Goal: Information Seeking & Learning: Check status

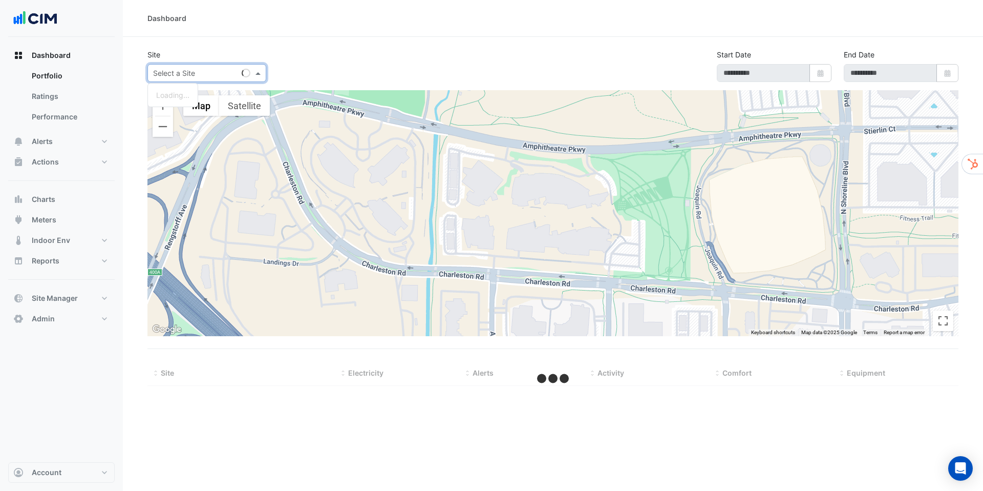
click at [221, 74] on input "text" at bounding box center [196, 73] width 87 height 11
type input "**********"
select select "***"
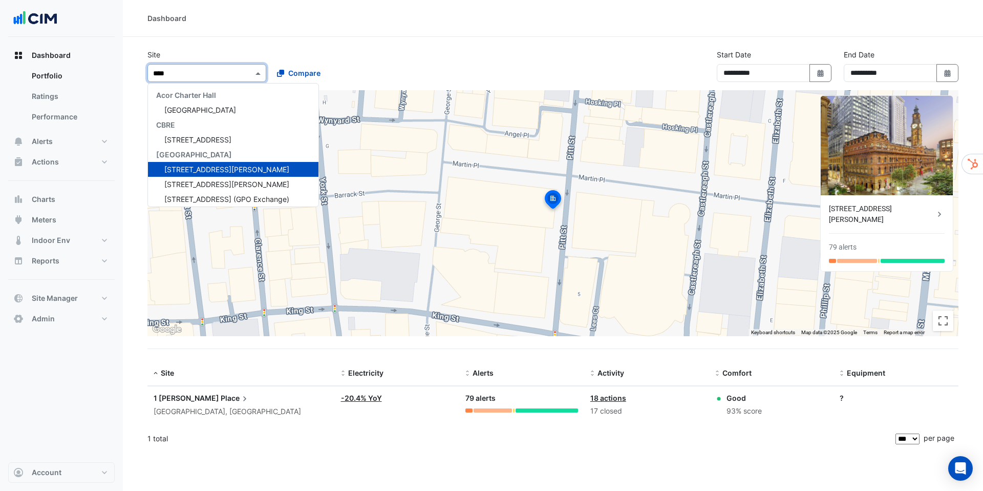
type input "*****"
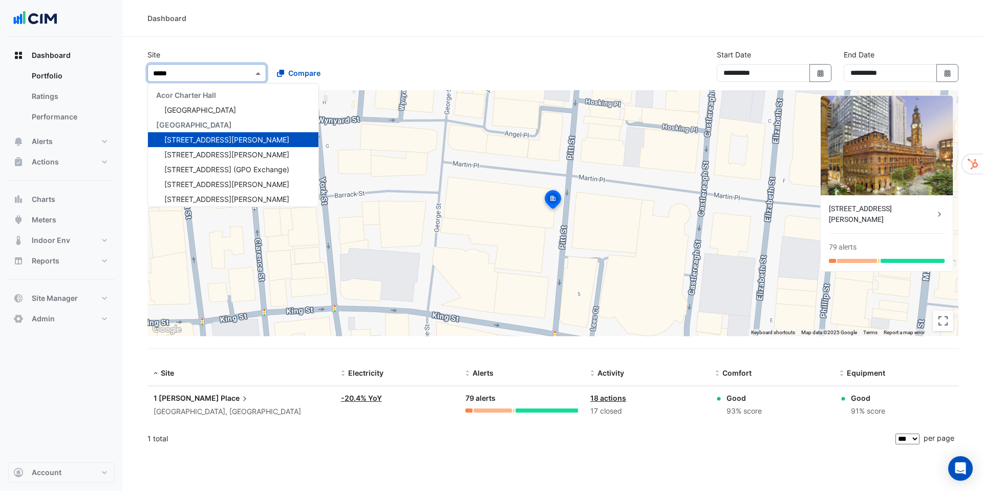
click at [206, 139] on span "[STREET_ADDRESS][PERSON_NAME]" at bounding box center [226, 139] width 125 height 9
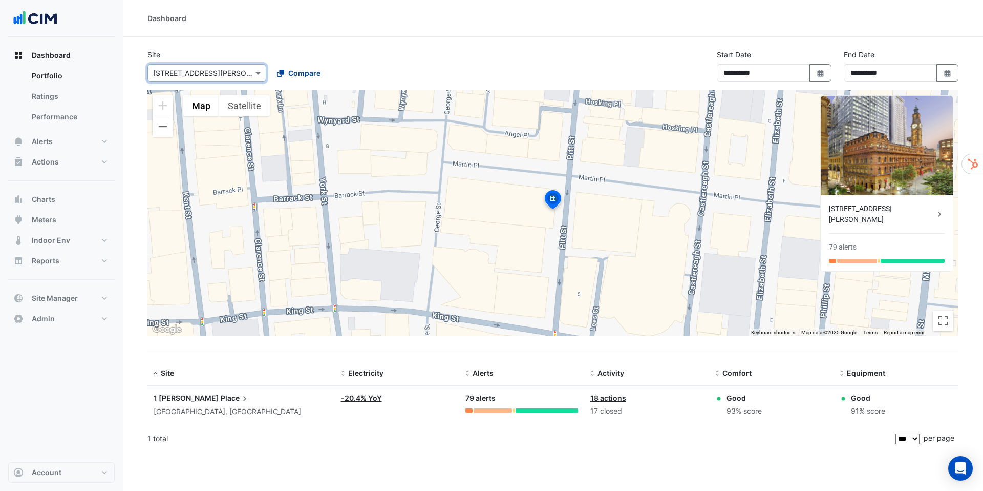
click at [303, 73] on span "Compare" at bounding box center [304, 73] width 32 height 11
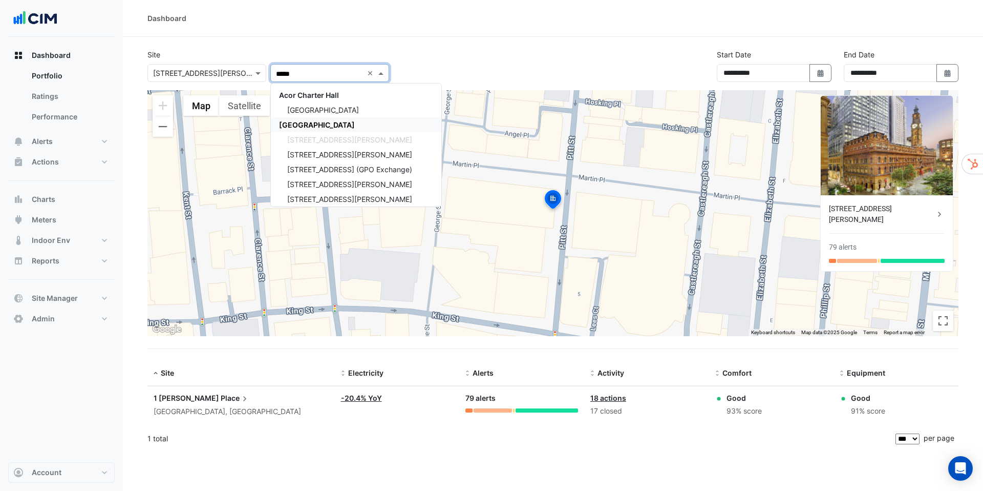
click at [321, 128] on span "[GEOGRAPHIC_DATA]" at bounding box center [317, 124] width 76 height 9
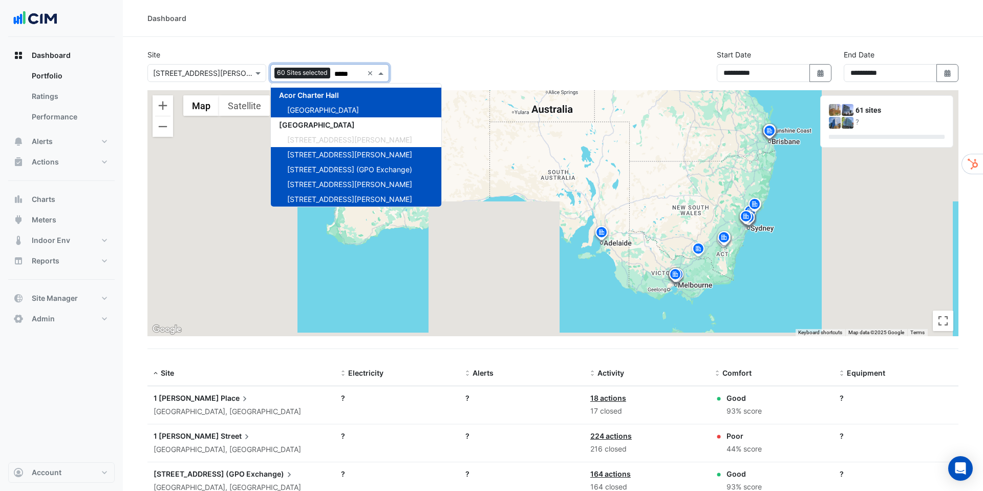
type input "*****"
click at [613, 58] on div "Site Select a Site × [STREET_ADDRESS][PERSON_NAME] Add sites to compare 60 Site…" at bounding box center [553, 69] width 824 height 41
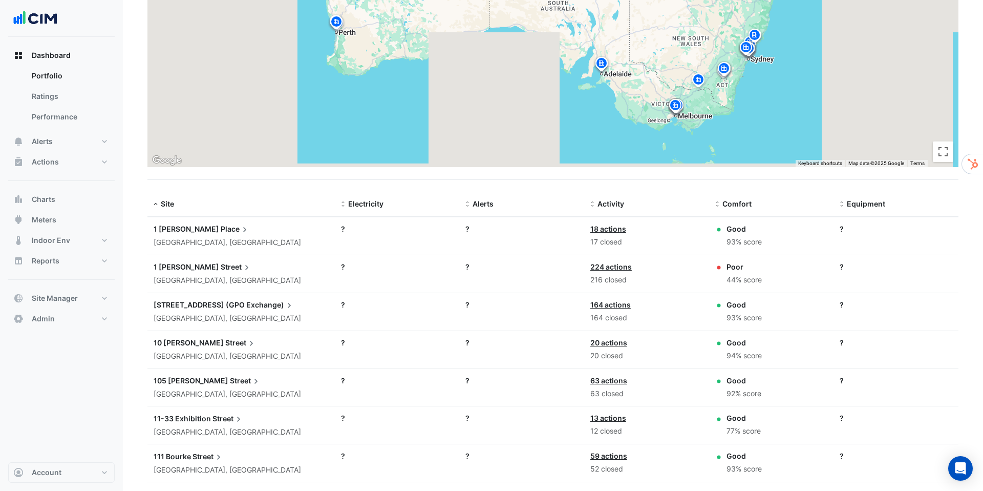
scroll to position [206, 0]
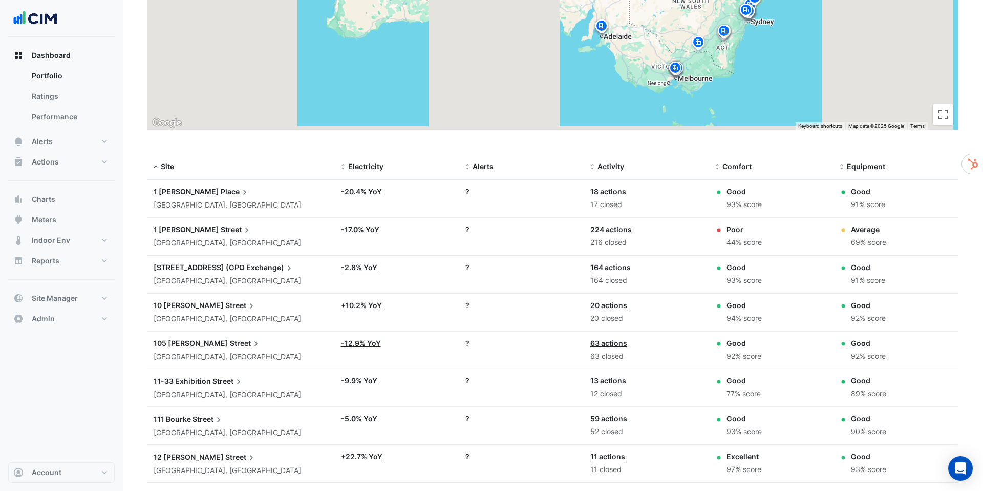
click at [221, 196] on span "Place" at bounding box center [235, 191] width 29 height 11
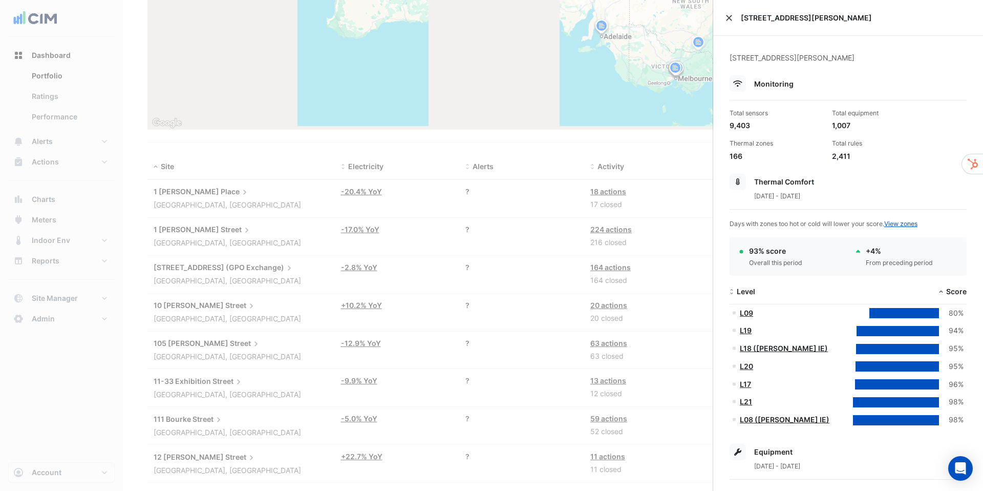
click at [731, 19] on button "Close" at bounding box center [729, 17] width 7 height 7
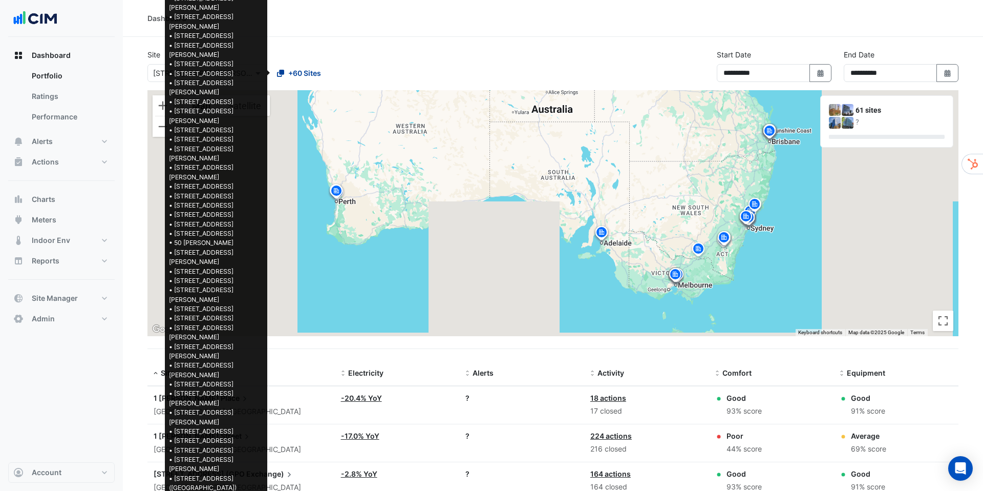
click at [289, 71] on span "+60 Sites" at bounding box center [304, 73] width 33 height 11
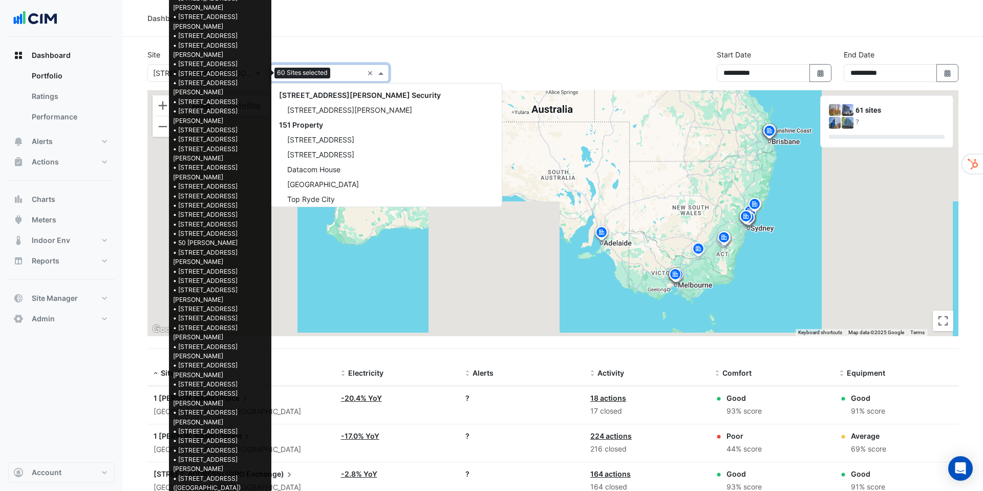
scroll to position [2916, 0]
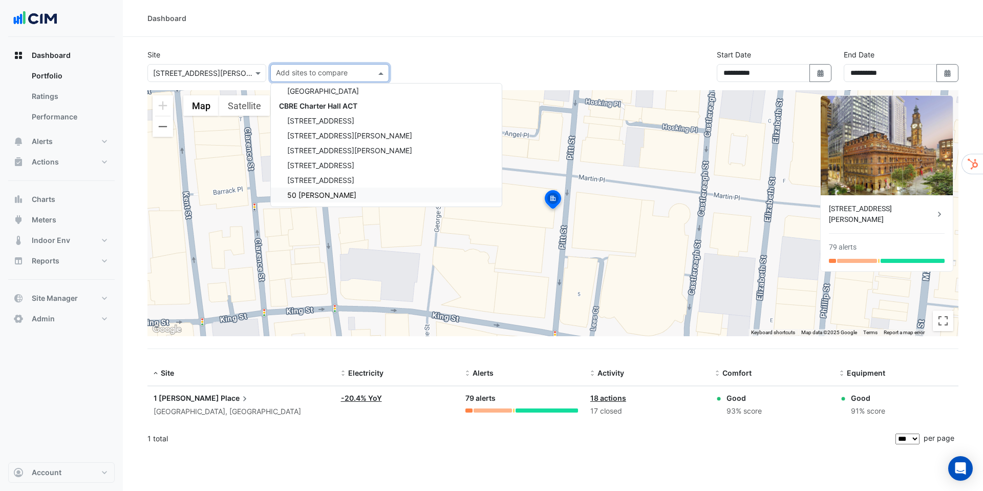
click at [170, 399] on span "1 [PERSON_NAME]" at bounding box center [187, 397] width 66 height 9
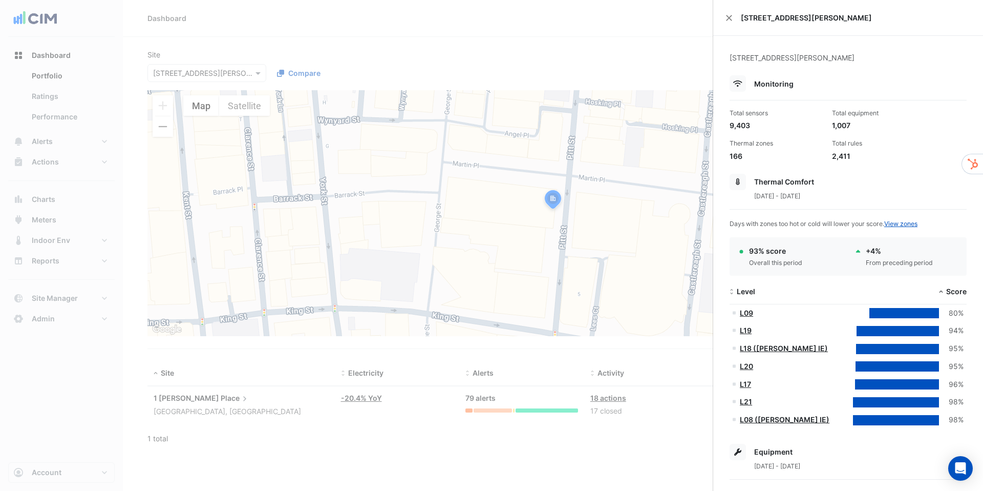
click at [837, 157] on div "2,411" at bounding box center [879, 156] width 94 height 11
click at [441, 433] on ngb-offcanvas-backdrop at bounding box center [491, 245] width 983 height 491
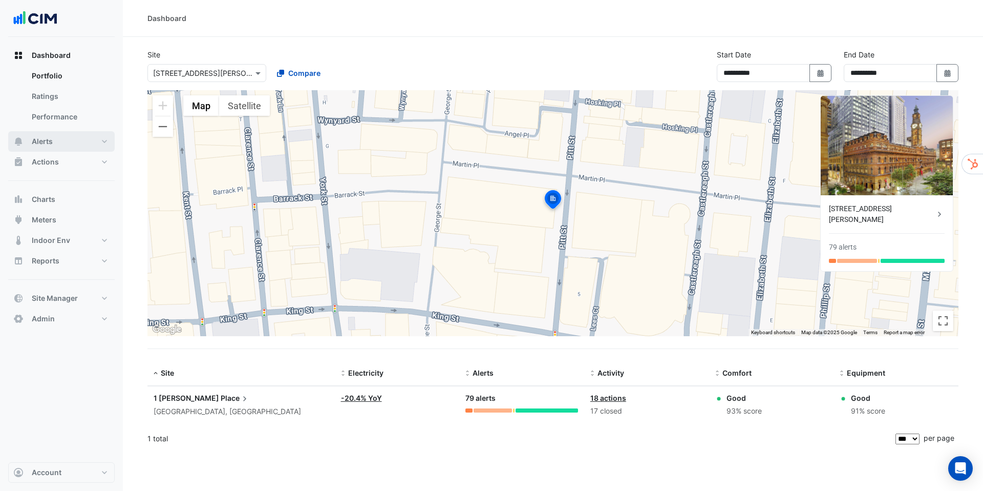
click at [41, 147] on button "Alerts" at bounding box center [61, 141] width 107 height 20
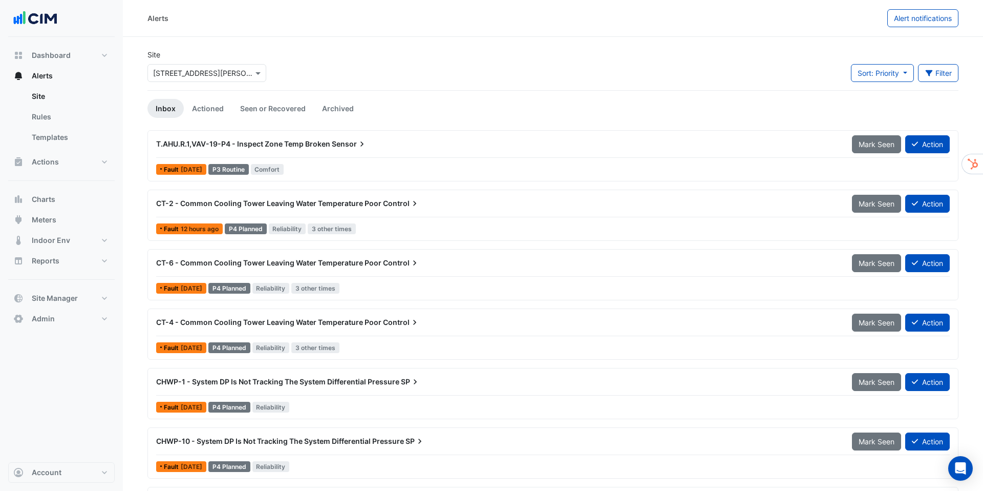
click at [280, 148] on span "T.AHU.R.1,VAV-19-P4 - Inspect Zone Temp Broken" at bounding box center [243, 143] width 174 height 9
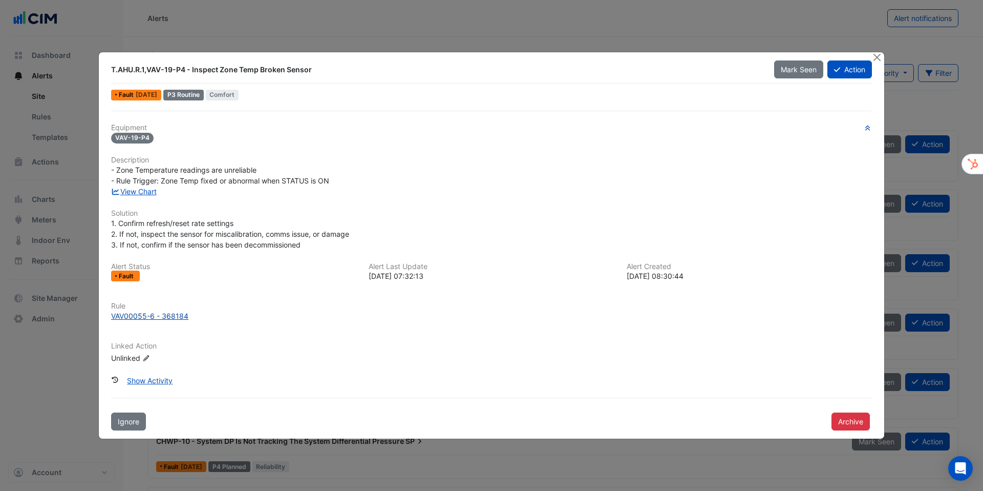
click at [176, 320] on div "VAV00055-6 - 368184" at bounding box center [149, 315] width 77 height 11
click at [150, 192] on link "View Chart" at bounding box center [134, 191] width 46 height 9
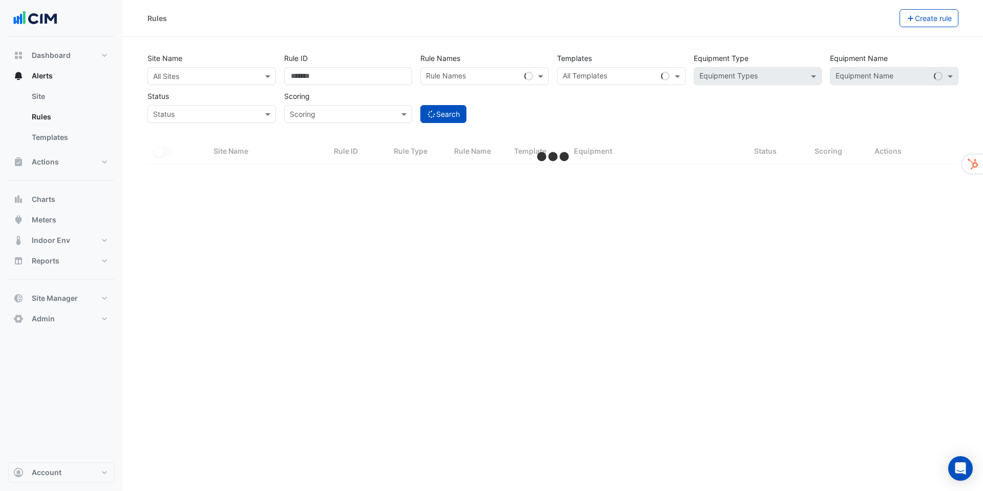
select select "***"
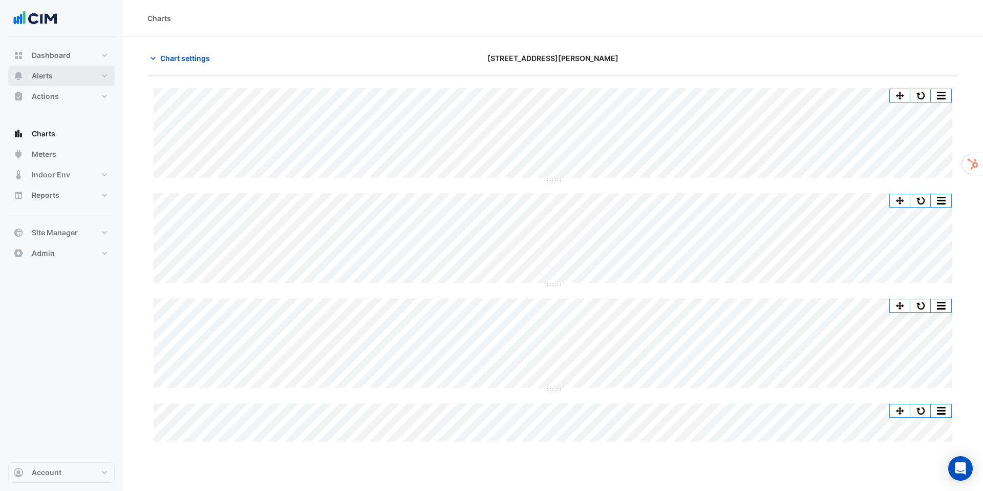
click at [46, 75] on span "Alerts" at bounding box center [42, 76] width 21 height 10
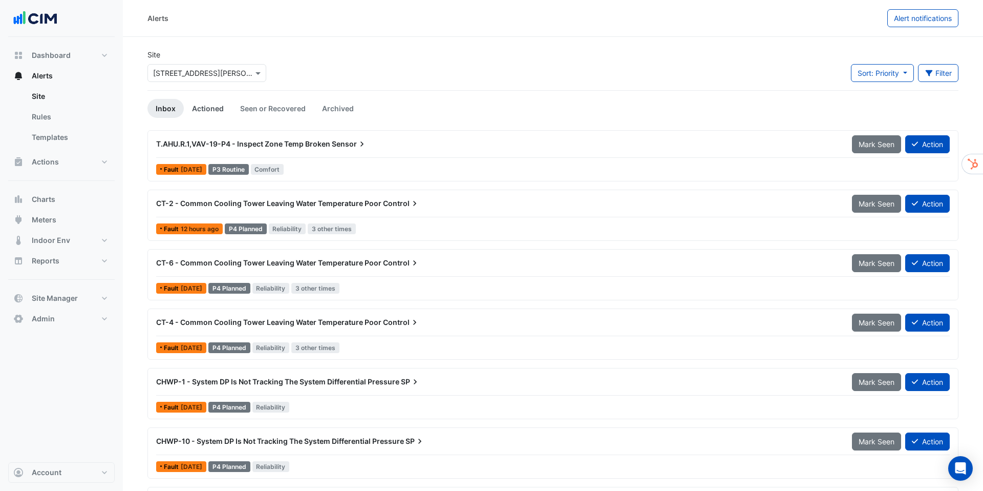
click at [205, 115] on link "Actioned" at bounding box center [208, 108] width 48 height 19
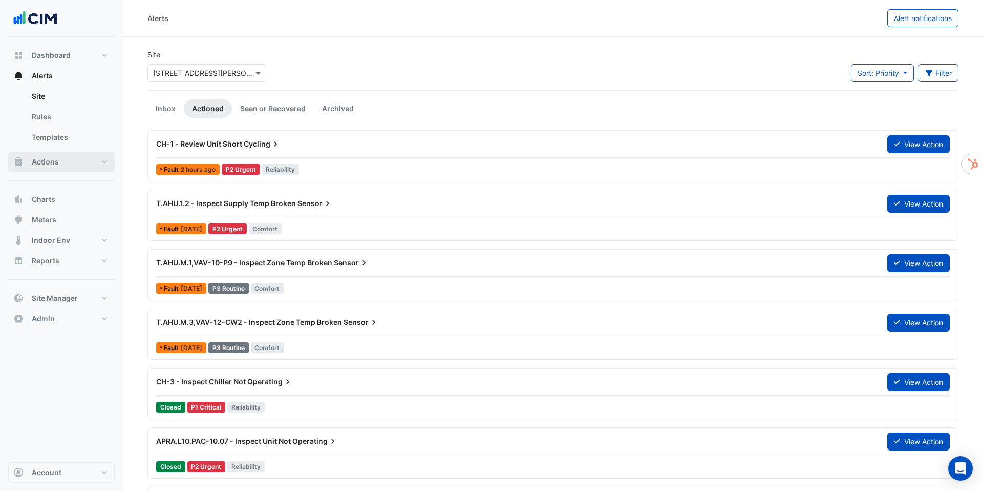
click at [54, 158] on span "Actions" at bounding box center [45, 162] width 27 height 10
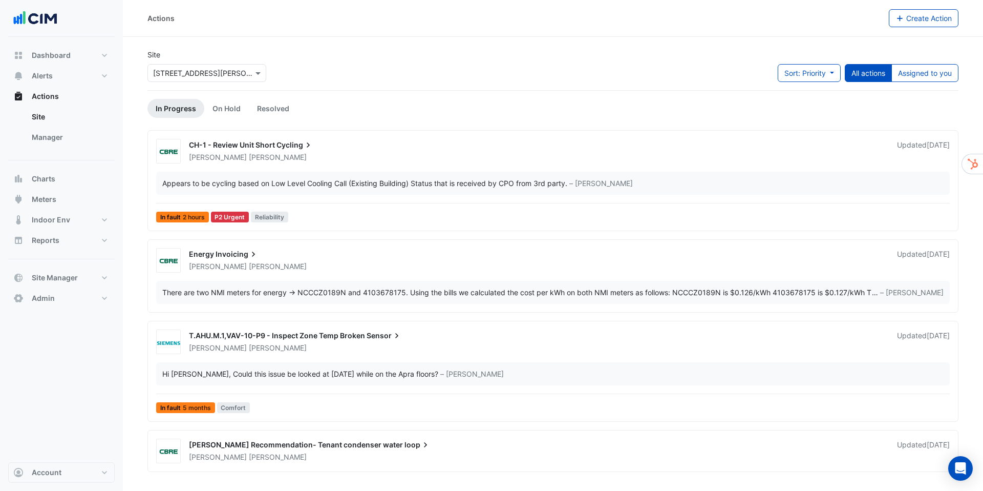
click at [248, 149] on div "CH-1 - Review Unit Short Cycling" at bounding box center [537, 146] width 696 height 12
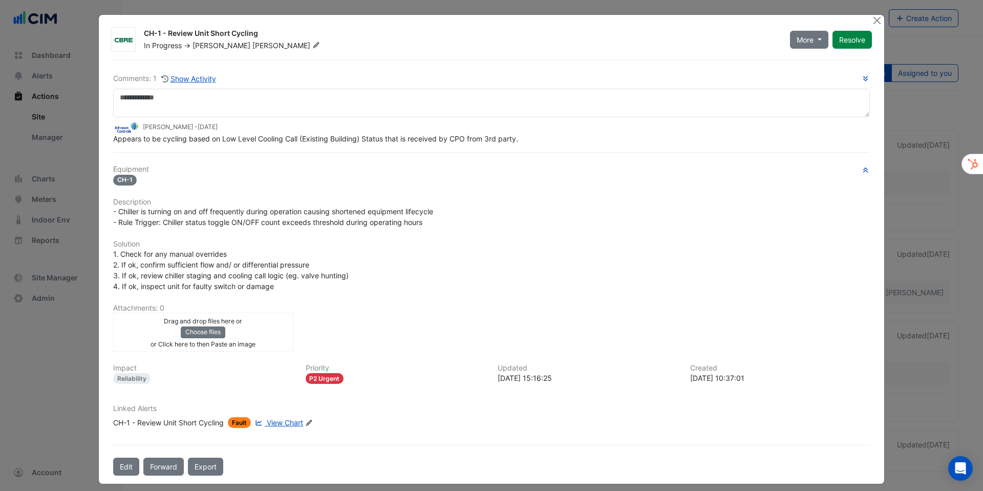
scroll to position [8, 0]
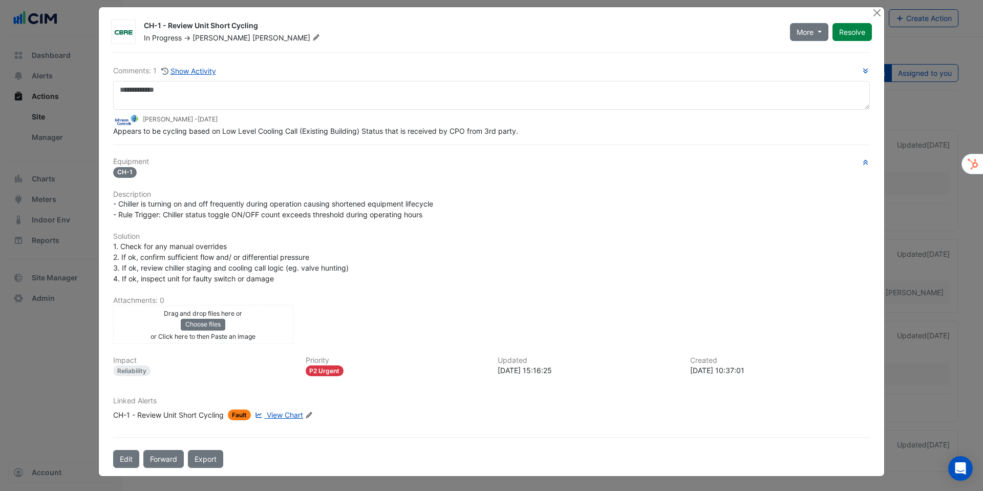
click at [122, 131] on span "Appears to be cycling based on Low Level Cooling Call (Existing Building) Statu…" at bounding box center [315, 131] width 405 height 9
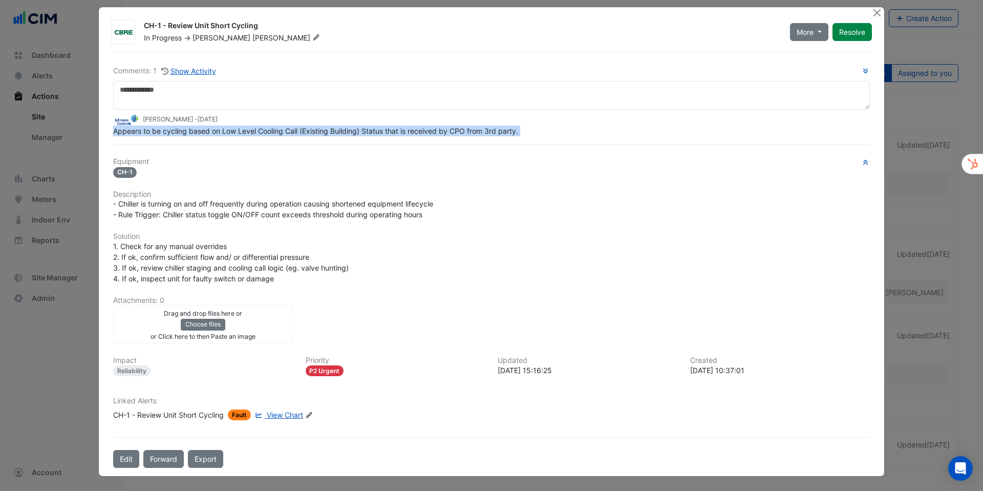
click at [122, 131] on span "Appears to be cycling based on Low Level Cooling Call (Existing Building) Statu…" at bounding box center [315, 131] width 405 height 9
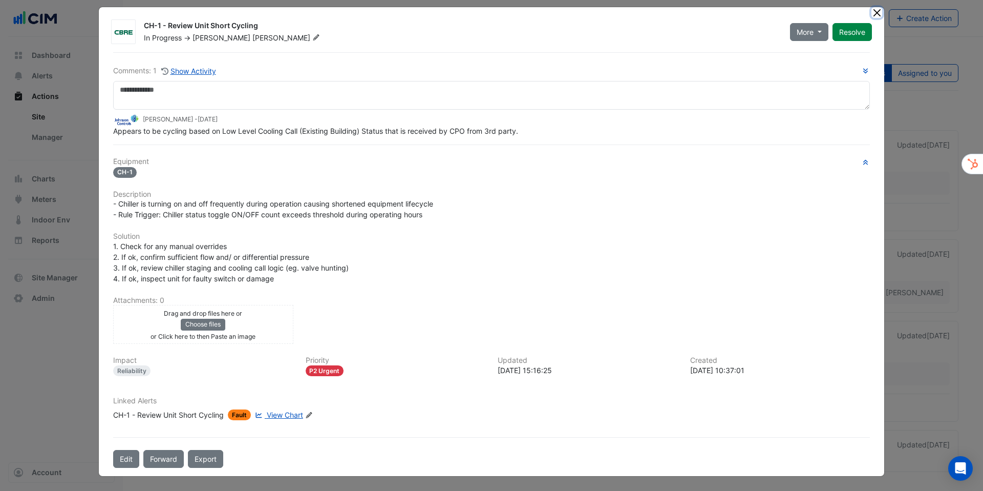
click at [877, 15] on button "Close" at bounding box center [877, 12] width 11 height 11
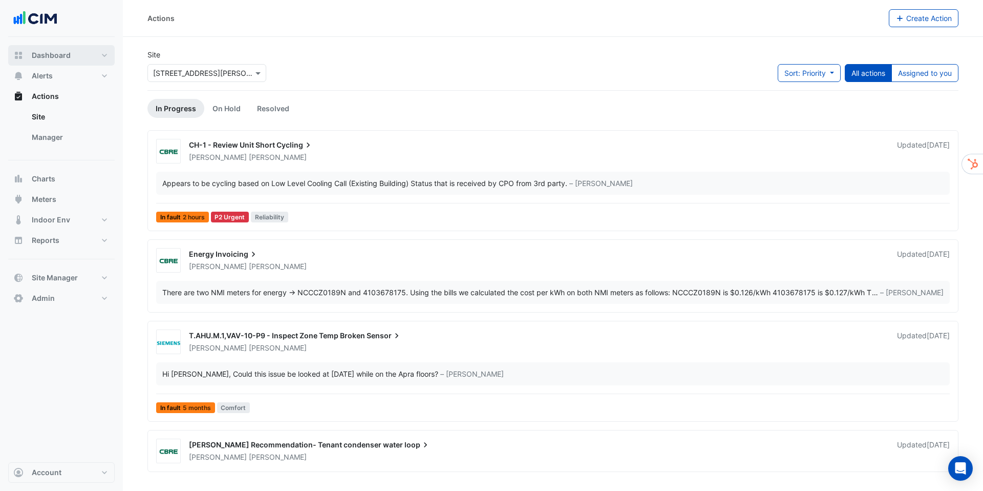
click at [54, 58] on span "Dashboard" at bounding box center [51, 55] width 39 height 10
select select "***"
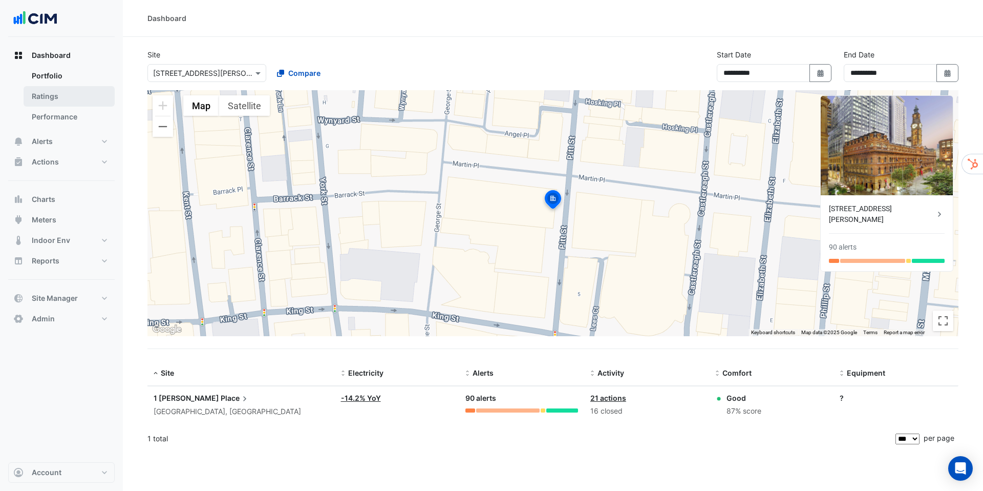
click at [55, 93] on link "Ratings" at bounding box center [69, 96] width 91 height 20
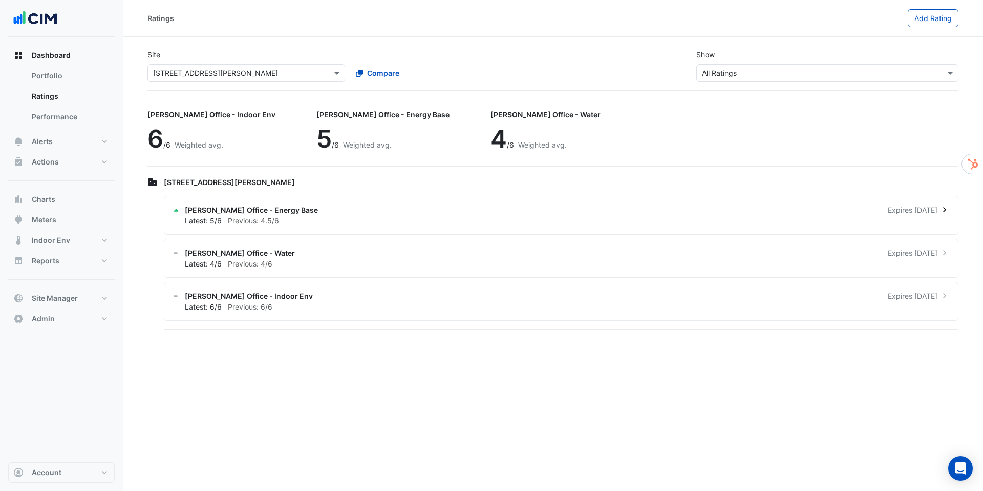
click at [178, 208] on icon at bounding box center [176, 210] width 7 height 7
click at [178, 208] on ngb-offcanvas-backdrop at bounding box center [491, 245] width 983 height 491
click at [57, 114] on link "Performance" at bounding box center [69, 117] width 91 height 20
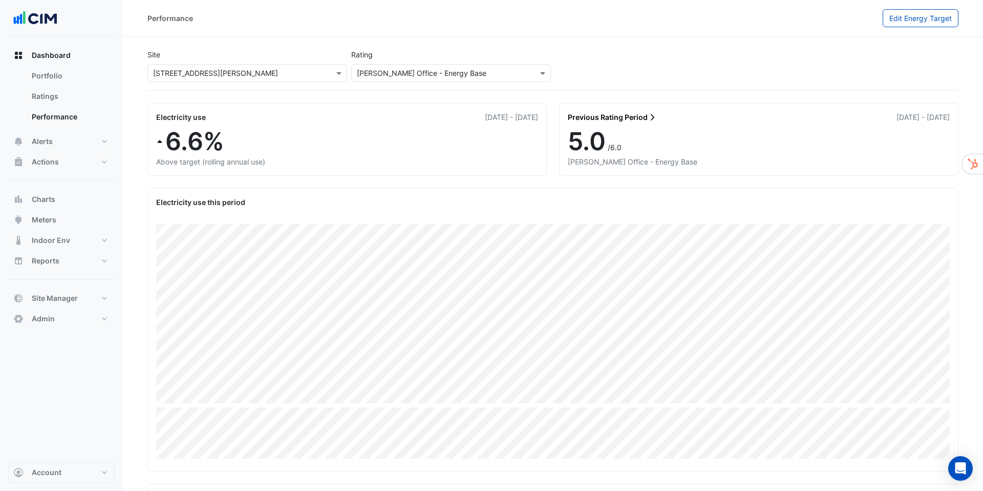
scroll to position [134, 0]
